Goal: Task Accomplishment & Management: Manage account settings

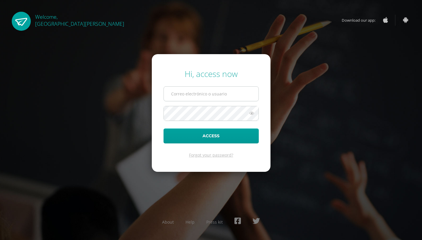
drag, startPoint x: 281, startPoint y: 144, endPoint x: 196, endPoint y: 101, distance: 94.4
click at [276, 144] on div "Hi, access now Access Forgot your password? About Help Press kit" at bounding box center [211, 120] width 378 height 113
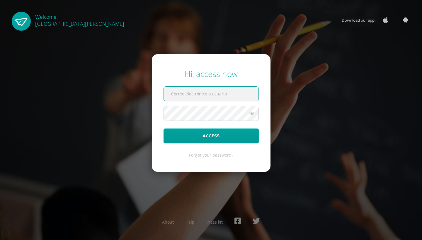
drag, startPoint x: 196, startPoint y: 101, endPoint x: 193, endPoint y: 96, distance: 6.0
click at [193, 96] on input "text" at bounding box center [211, 94] width 95 height 14
click at [182, 96] on input "text" at bounding box center [211, 94] width 95 height 14
click at [191, 92] on input "text" at bounding box center [211, 94] width 95 height 14
click at [228, 165] on form "Hi, access now Access Forgot your password?" at bounding box center [211, 113] width 119 height 118
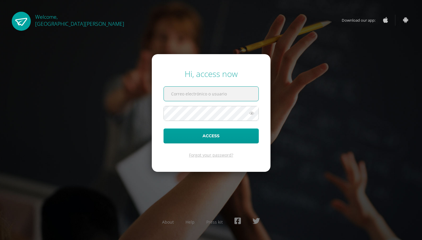
click at [183, 97] on input "text" at bounding box center [211, 94] width 95 height 14
type input "[PERSON_NAME][EMAIL_ADDRESS][DOMAIN_NAME]"
click at [214, 156] on link "Forgot your password?" at bounding box center [211, 155] width 44 height 6
click at [219, 156] on link "Forgot your password?" at bounding box center [211, 155] width 44 height 6
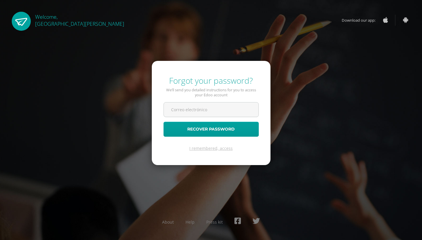
click at [248, 163] on form "Forgot your password? We’ll send you detailed instructions for you to access yo…" at bounding box center [211, 113] width 119 height 104
click at [191, 110] on input "text" at bounding box center [211, 110] width 95 height 14
type input "[PERSON_NAME][EMAIL_ADDRESS][DOMAIN_NAME]"
click at [211, 129] on button "Recover password" at bounding box center [210, 129] width 95 height 15
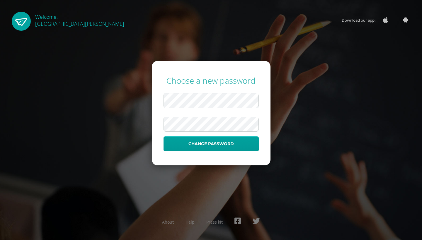
click at [236, 152] on form "Choose a new password Change password" at bounding box center [211, 113] width 119 height 105
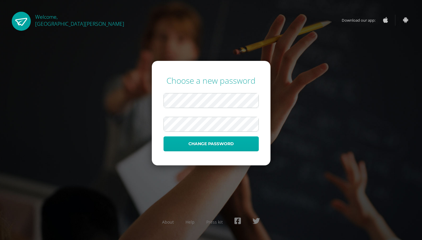
click at [231, 146] on button "Change password" at bounding box center [210, 143] width 95 height 15
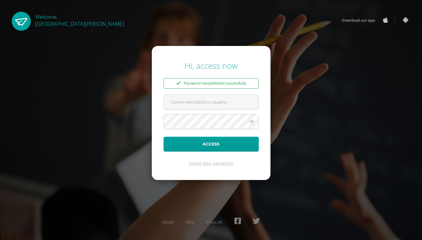
click at [256, 153] on form "Hi, access now Password reestablished successfully Access Forgot your password?" at bounding box center [211, 113] width 119 height 134
click at [217, 104] on input "text" at bounding box center [211, 102] width 95 height 14
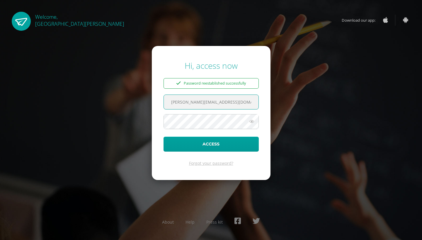
type input "[PERSON_NAME][EMAIL_ADDRESS][DOMAIN_NAME]"
click at [211, 144] on button "Access" at bounding box center [210, 144] width 95 height 15
click at [244, 82] on div "User and password combination incorrect" at bounding box center [210, 83] width 95 height 11
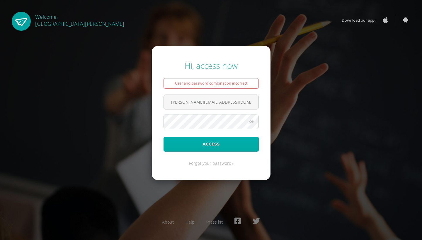
click at [212, 139] on button "Access" at bounding box center [210, 144] width 95 height 15
click at [244, 154] on form "Hi, access now User and password combination incorrect kristal@colegiomontemari…" at bounding box center [211, 113] width 119 height 134
click at [213, 163] on link "Forgot your password?" at bounding box center [211, 164] width 44 height 6
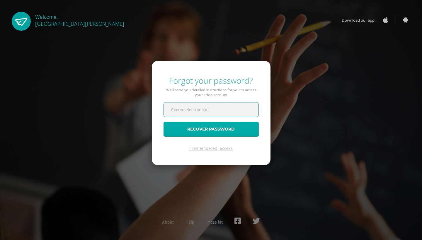
type input "[PERSON_NAME][EMAIL_ADDRESS][DOMAIN_NAME]"
click at [210, 128] on button "Recover password" at bounding box center [210, 129] width 95 height 15
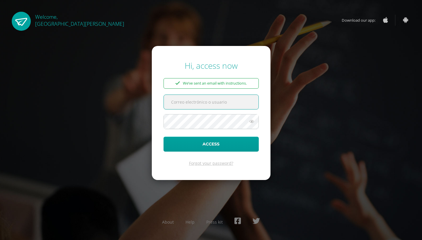
type input "[PERSON_NAME][EMAIL_ADDRESS][DOMAIN_NAME]"
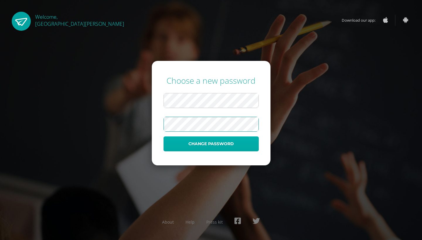
click at [203, 146] on button "Change password" at bounding box center [210, 143] width 95 height 15
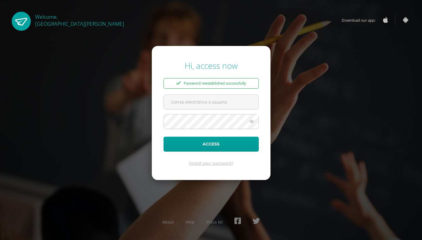
type input "kristal@colegiomontemaria.edu.gt"
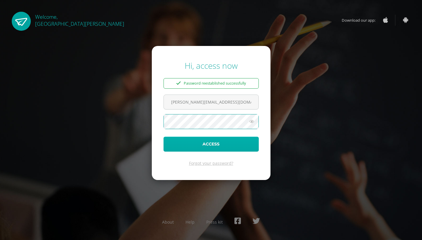
click at [199, 150] on button "Access" at bounding box center [210, 144] width 95 height 15
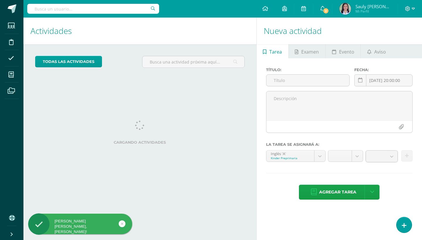
click at [146, 90] on div "Actividades Actividad todas las Actividades No tienes actividades Échale un vis…" at bounding box center [138, 129] width 235 height 223
click at [9, 70] on span at bounding box center [11, 74] width 13 height 13
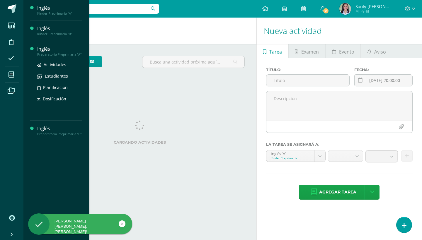
click at [49, 55] on div "Preparatoria Preprimaria "A"" at bounding box center [59, 54] width 45 height 4
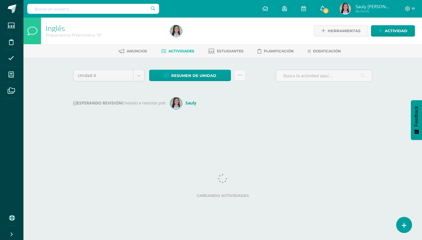
click at [322, 8] on icon at bounding box center [322, 8] width 5 height 5
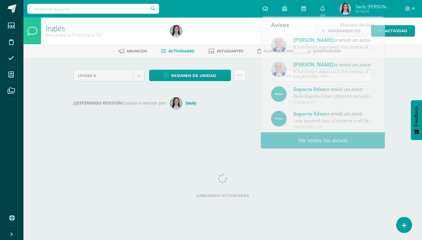
click at [333, 181] on div "Cargando actividades" at bounding box center [222, 187] width 299 height 26
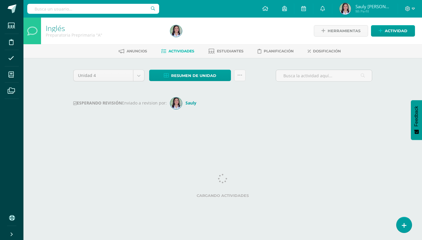
click at [168, 50] on span "Actividades" at bounding box center [181, 51] width 26 height 4
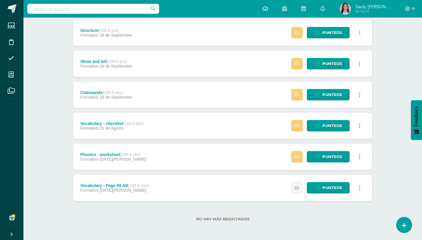
scroll to position [106, 0]
click at [248, 43] on div "Structure (100.0 pts) Formativo 26 de Septiembre Estatus de Actividad: 1 Estudi…" at bounding box center [222, 33] width 299 height 26
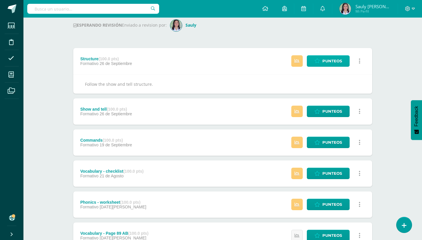
scroll to position [73, 0]
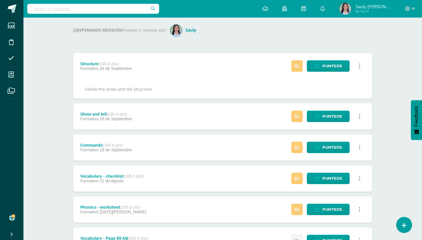
click at [359, 68] on icon at bounding box center [360, 66] width 2 height 6
click at [214, 82] on div "Follow the show and tell structure." at bounding box center [222, 88] width 299 height 19
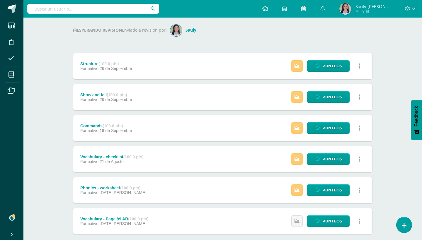
click at [96, 65] on div "Structure (100.0 pts)" at bounding box center [106, 64] width 52 height 5
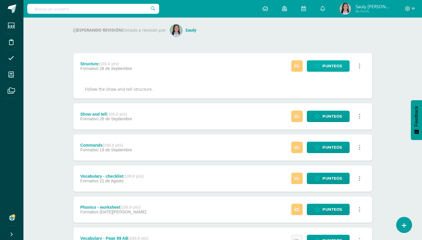
click at [314, 66] on link "Punteos" at bounding box center [328, 65] width 43 height 11
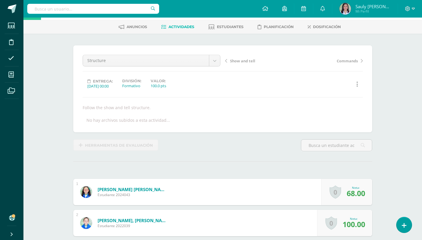
scroll to position [29, 0]
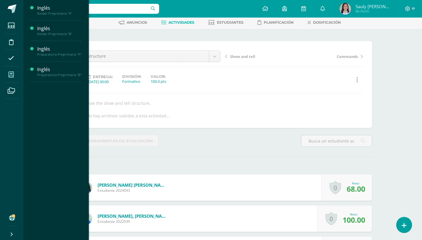
click at [12, 78] on span at bounding box center [11, 74] width 13 height 13
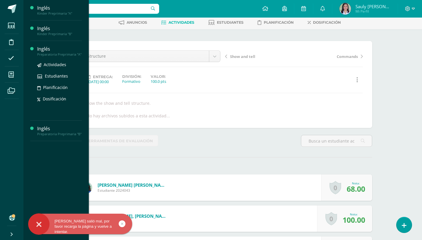
click at [56, 53] on div "Preparatoria Preprimaria "A"" at bounding box center [59, 54] width 45 height 4
click at [41, 49] on div "Inglés" at bounding box center [59, 49] width 45 height 7
click at [47, 66] on span "Actividades" at bounding box center [55, 65] width 23 height 6
